Goal: Information Seeking & Learning: Learn about a topic

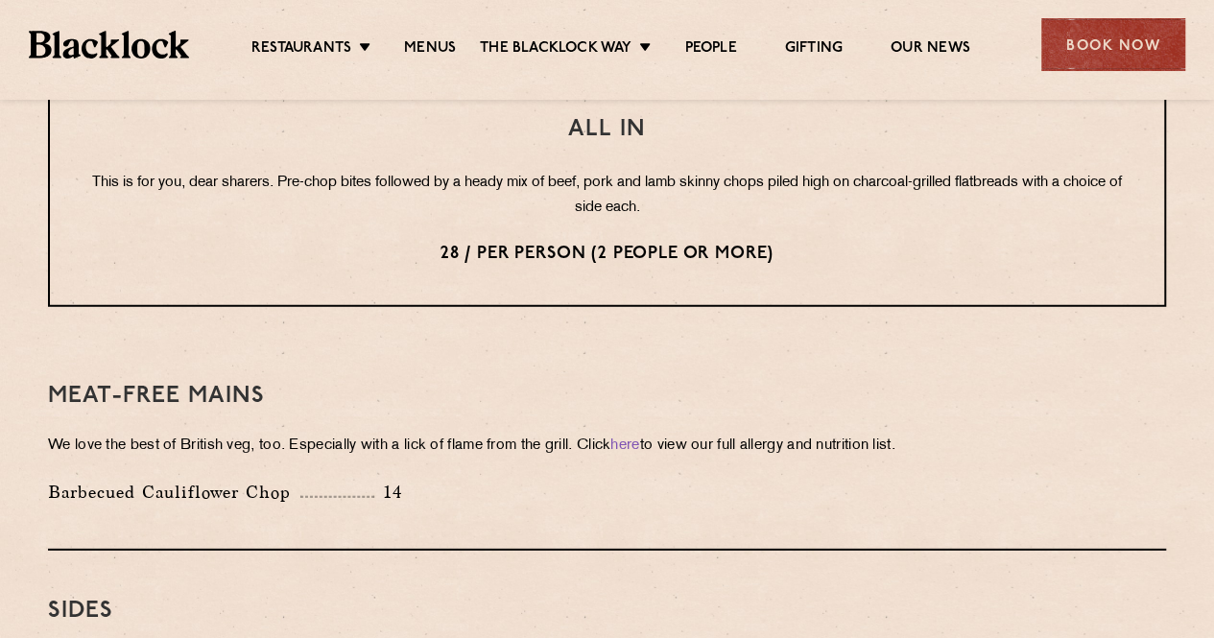
scroll to position [2399, 0]
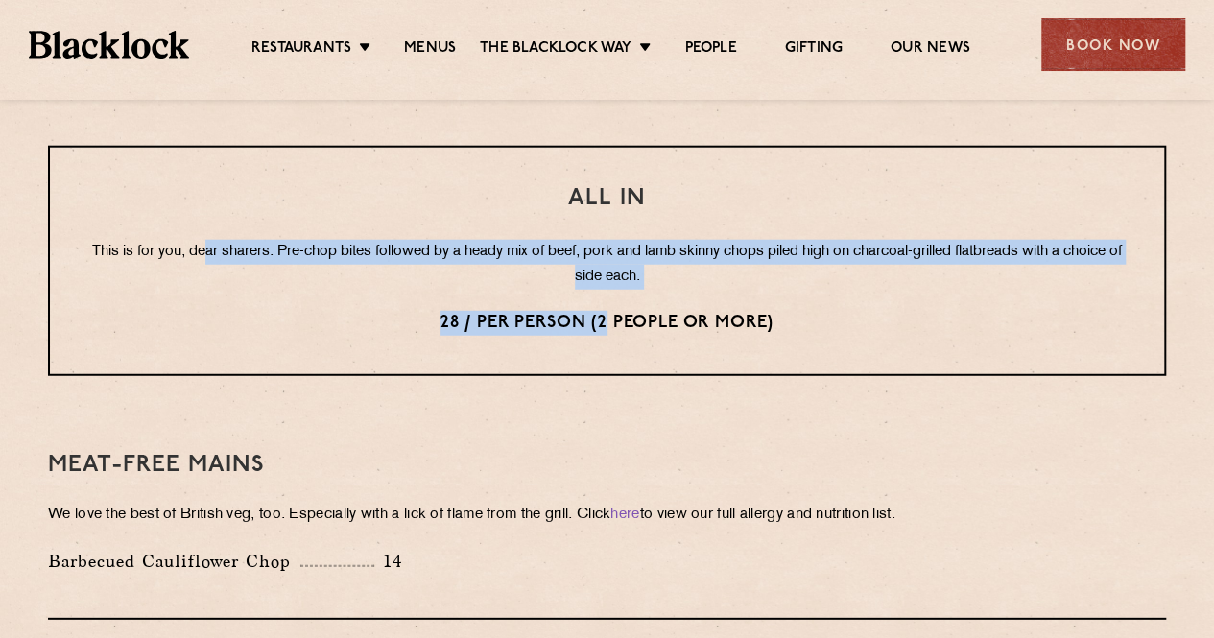
drag, startPoint x: 230, startPoint y: 222, endPoint x: 608, endPoint y: 279, distance: 382.5
click at [608, 279] on div "All In This is for you, dear sharers. Pre-chop bites followed by a heady mix of…" at bounding box center [607, 261] width 1118 height 230
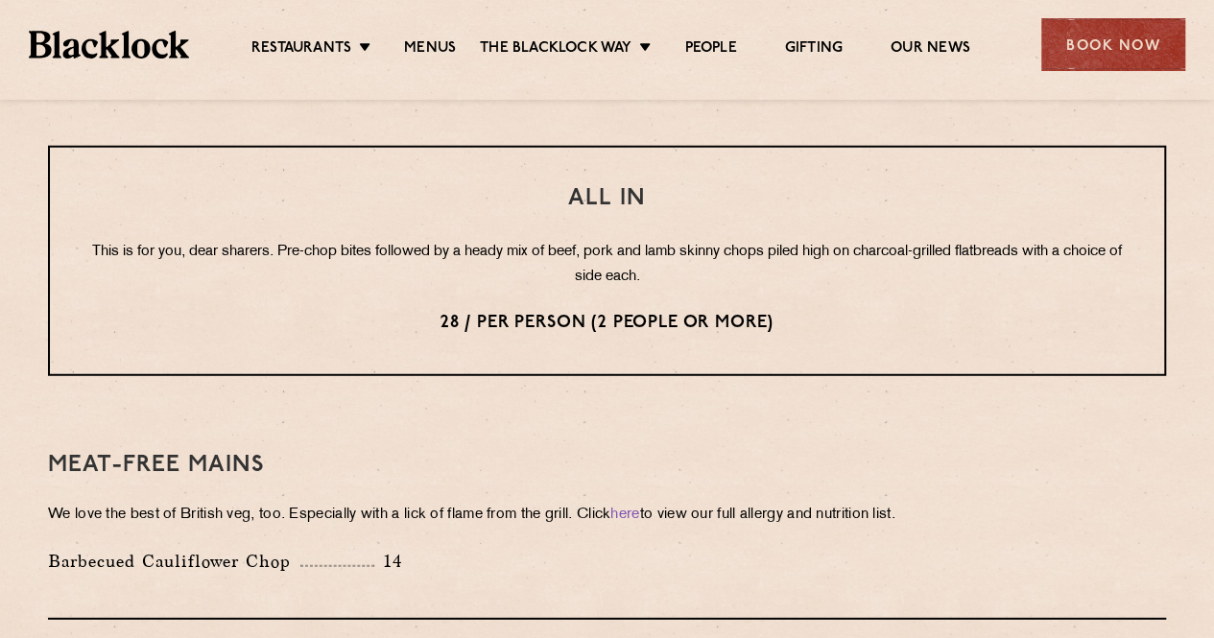
click at [800, 311] on p "28 / per person (2 people or more)" at bounding box center [606, 323] width 1037 height 25
click at [1059, 246] on p "This is for you, dear sharers. Pre-chop bites followed by a heady mix of beef, …" at bounding box center [606, 265] width 1037 height 50
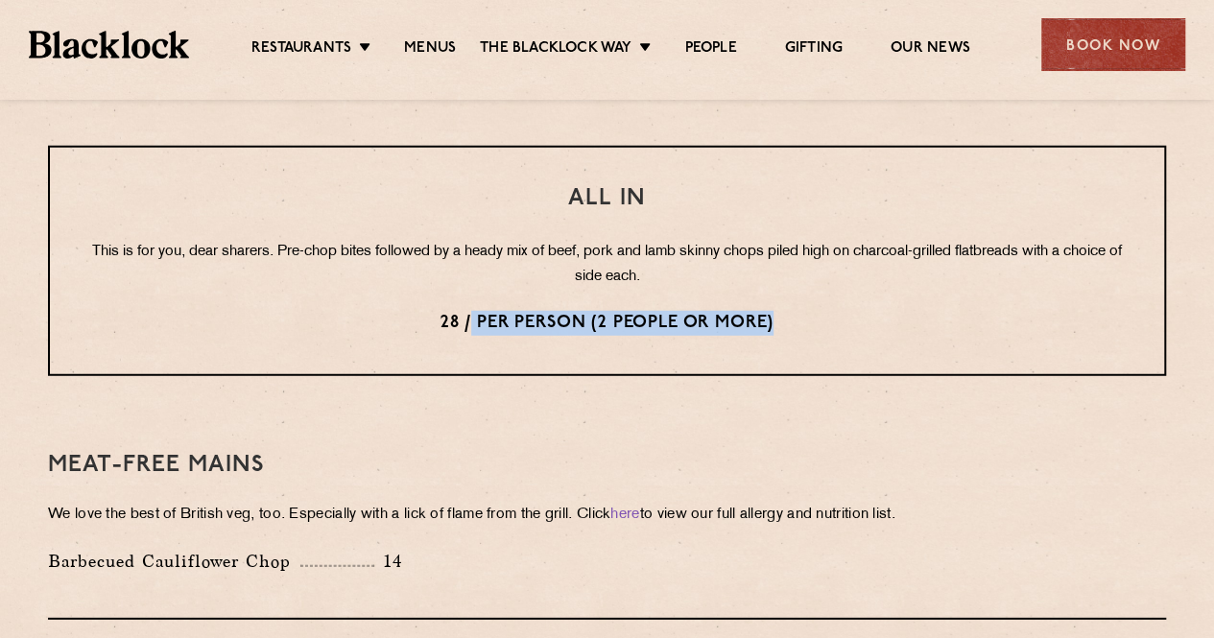
drag, startPoint x: 468, startPoint y: 297, endPoint x: 784, endPoint y: 308, distance: 315.9
click at [784, 311] on p "28 / per person (2 people or more)" at bounding box center [606, 323] width 1037 height 25
click at [601, 311] on p "28 / per person (2 people or more)" at bounding box center [606, 323] width 1037 height 25
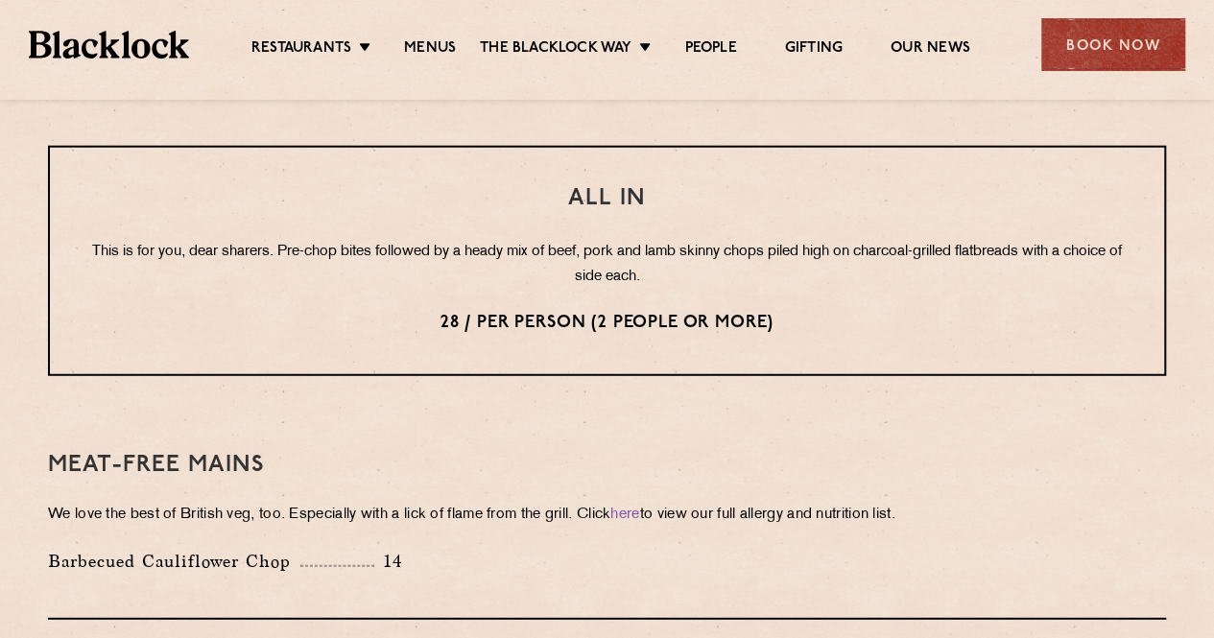
click at [452, 311] on p "28 / per person (2 people or more)" at bounding box center [606, 323] width 1037 height 25
click at [463, 311] on p "28 / per person (2 people or more)" at bounding box center [606, 323] width 1037 height 25
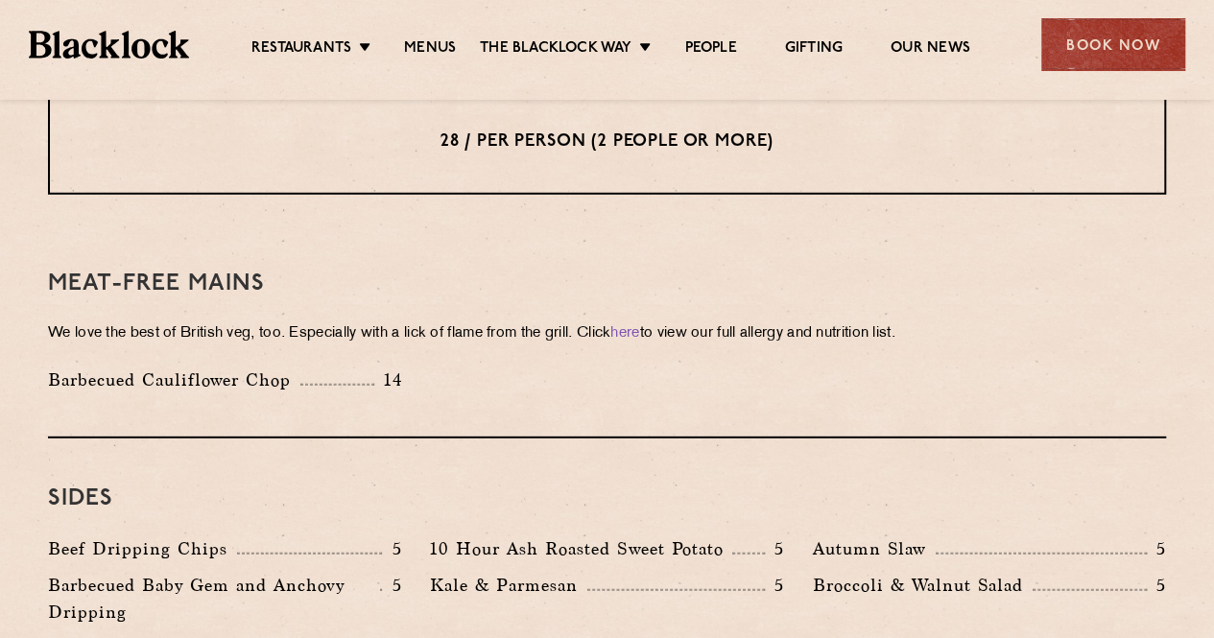
scroll to position [2687, 0]
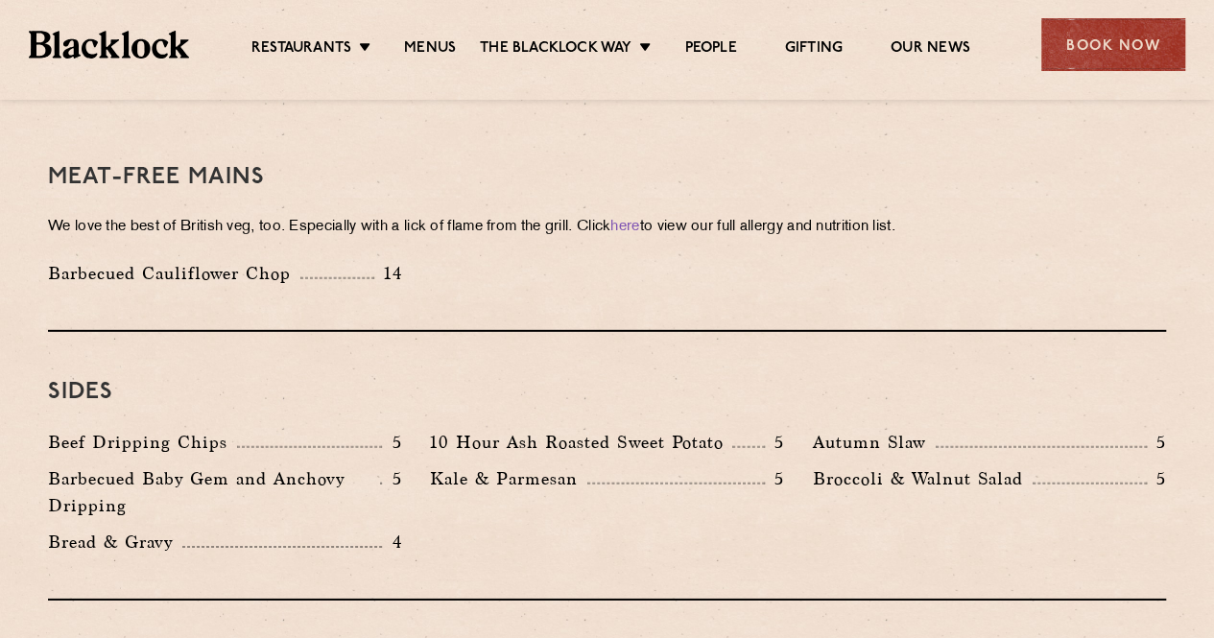
drag, startPoint x: 157, startPoint y: 420, endPoint x: 241, endPoint y: 434, distance: 84.6
click at [160, 429] on p "Beef Dripping Chips" at bounding box center [142, 442] width 189 height 27
click at [392, 430] on p "5" at bounding box center [391, 442] width 19 height 25
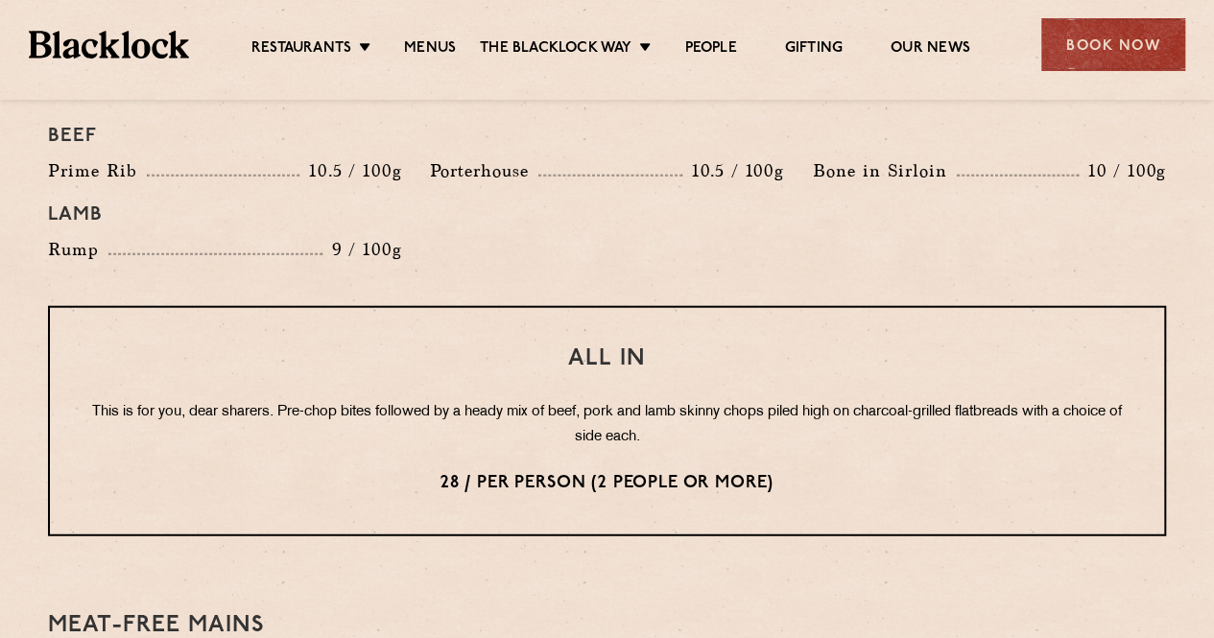
scroll to position [2111, 0]
